Goal: Find specific page/section

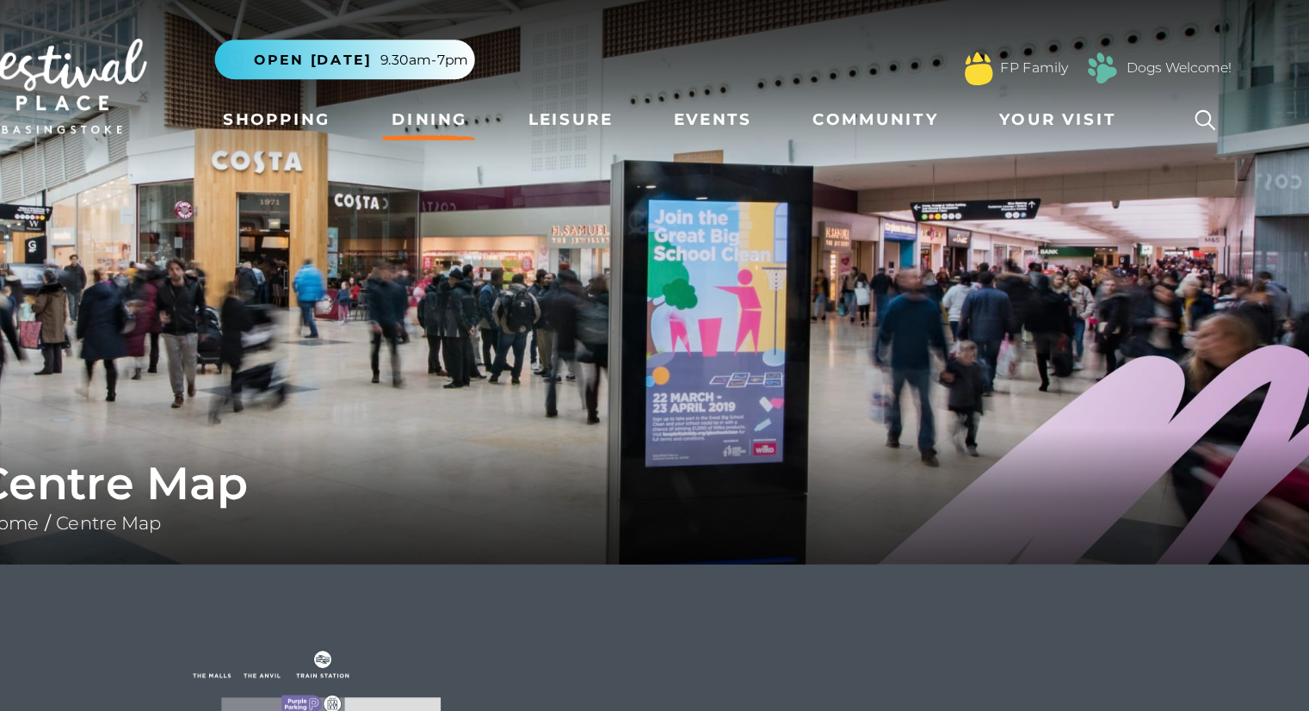
click at [511, 91] on link "Dining" at bounding box center [521, 92] width 71 height 32
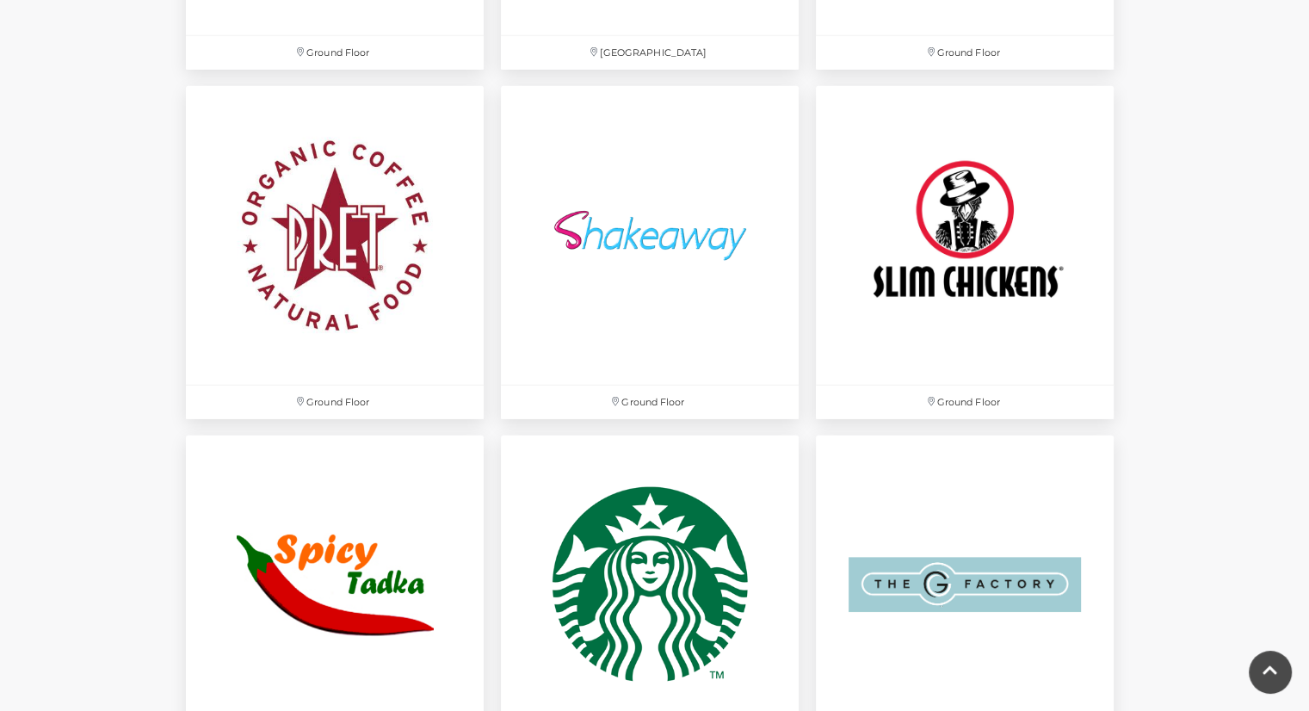
scroll to position [4904, 0]
click at [929, 259] on img at bounding box center [964, 234] width 313 height 313
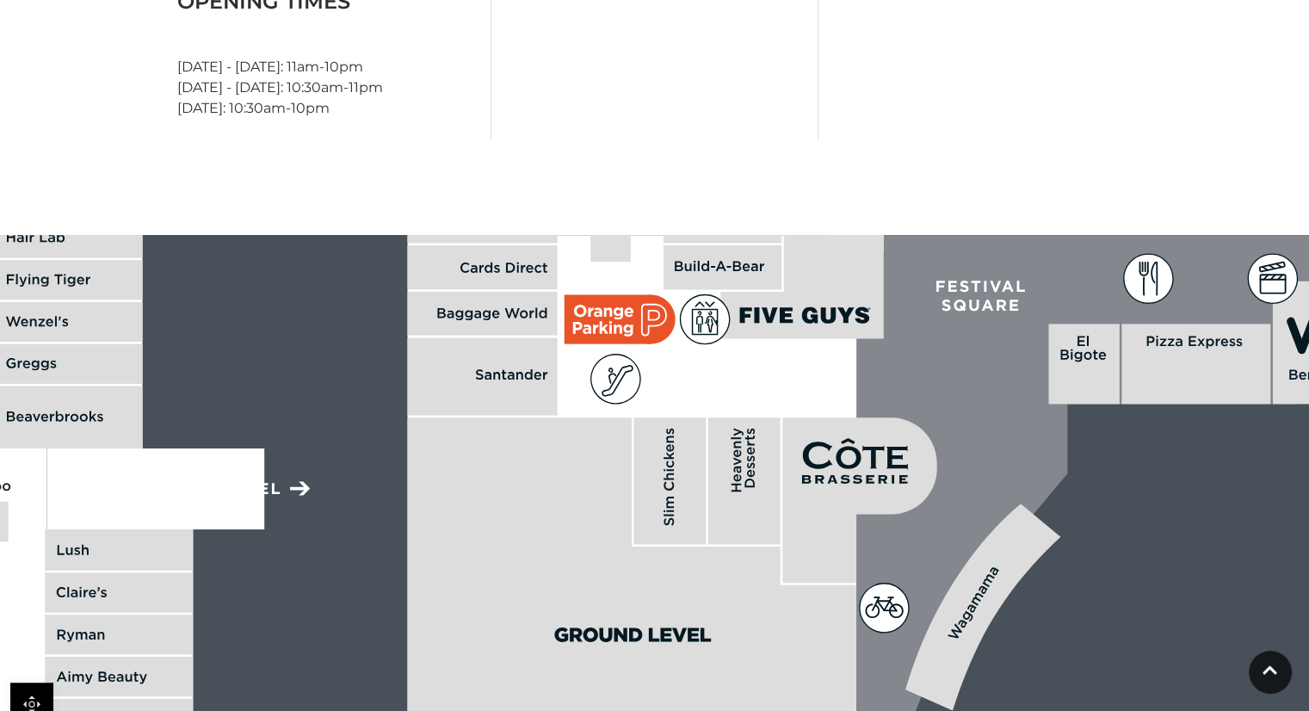
scroll to position [968, 0]
